Goal: Use online tool/utility: Utilize a website feature to perform a specific function

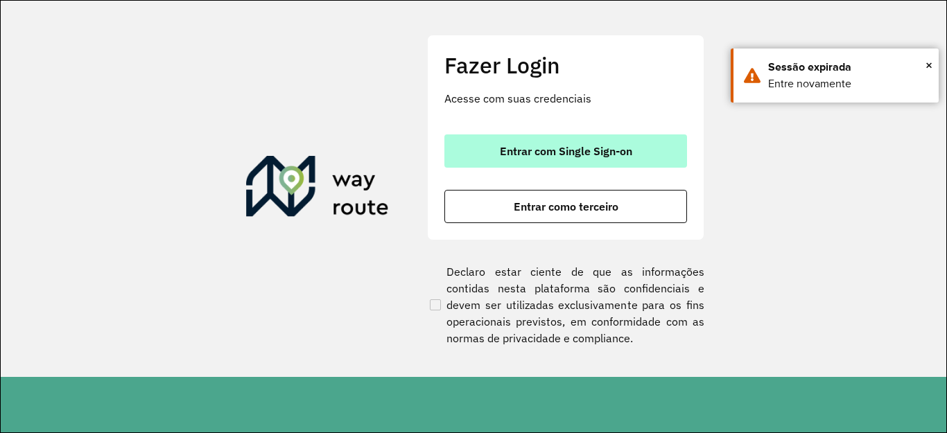
click at [519, 160] on button "Entrar com Single Sign-on" at bounding box center [566, 151] width 243 height 33
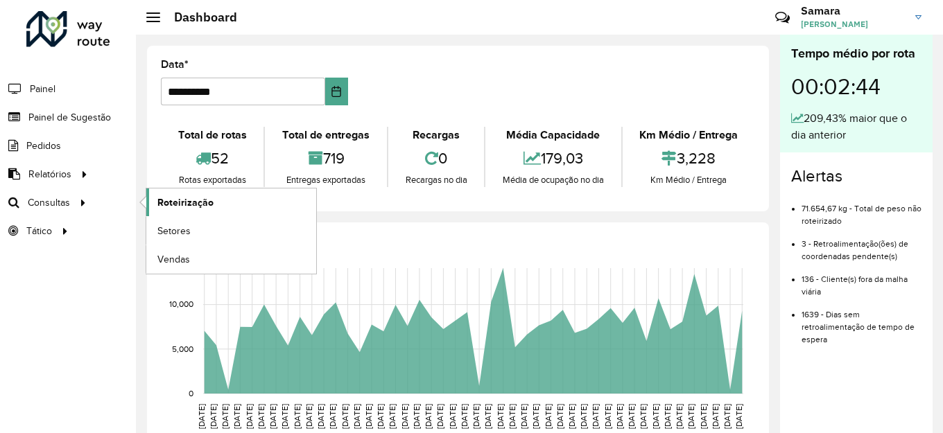
click at [225, 204] on link "Roteirização" at bounding box center [231, 203] width 170 height 28
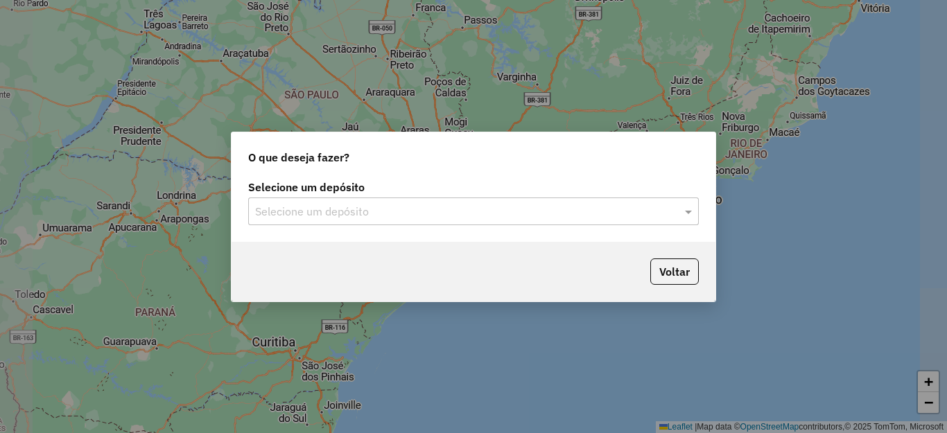
click at [438, 211] on input "text" at bounding box center [459, 212] width 409 height 17
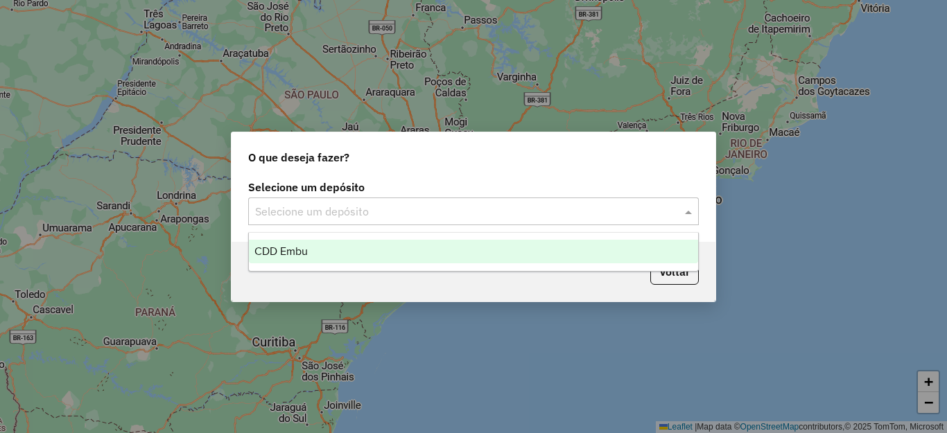
click at [328, 248] on div "CDD Embu" at bounding box center [473, 252] width 449 height 24
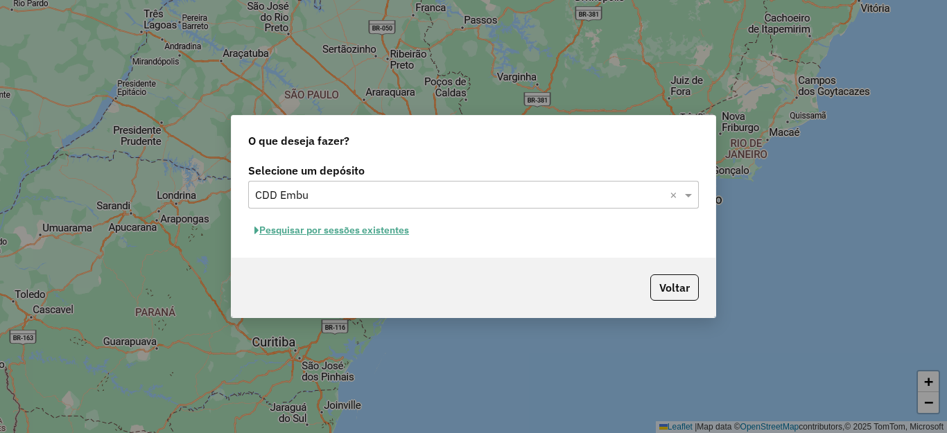
click at [341, 234] on button "Pesquisar por sessões existentes" at bounding box center [331, 230] width 167 height 21
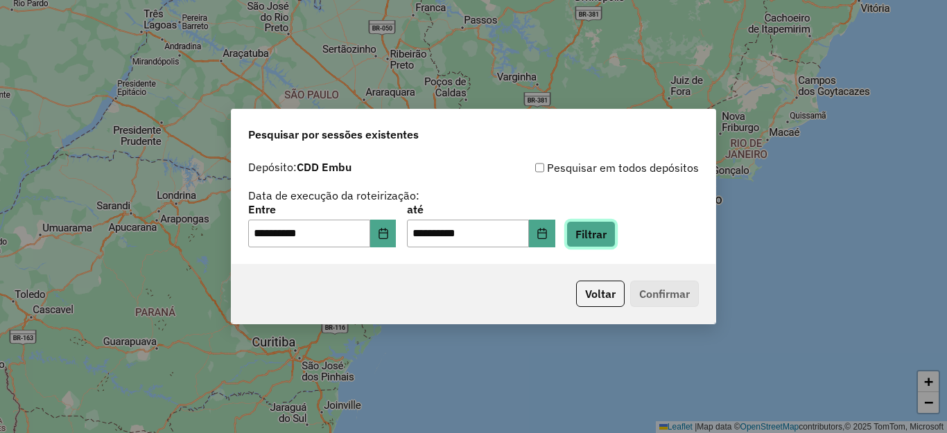
click at [616, 225] on button "Filtrar" at bounding box center [591, 234] width 49 height 26
